Goal: Go to known website: Access a specific website the user already knows

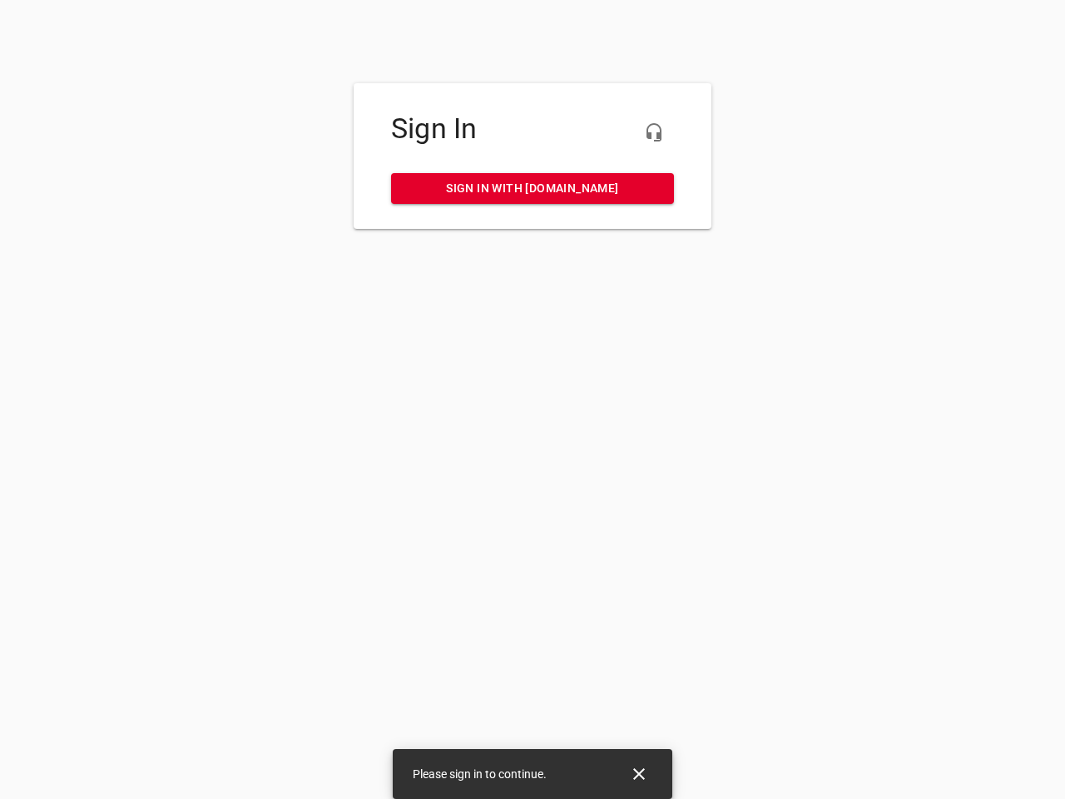
click at [654, 132] on icon "button" at bounding box center [654, 132] width 20 height 20
click at [639, 774] on icon "Close" at bounding box center [639, 774] width 12 height 12
